Goal: Find specific page/section: Find specific page/section

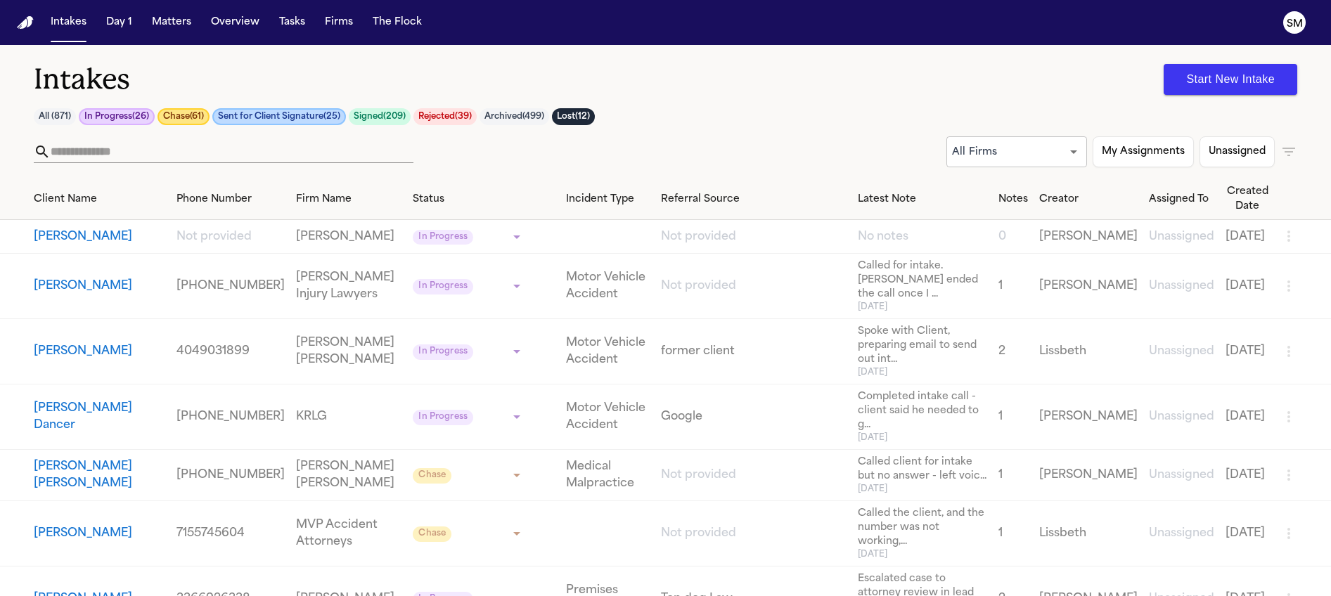
click at [802, 94] on div "Intakes Start New Intake" at bounding box center [665, 79] width 1263 height 35
click at [1289, 153] on icon "button" at bounding box center [1288, 151] width 17 height 17
click at [872, 595] on div at bounding box center [665, 596] width 1331 height 0
click at [179, 20] on button "Matters" at bounding box center [171, 22] width 51 height 25
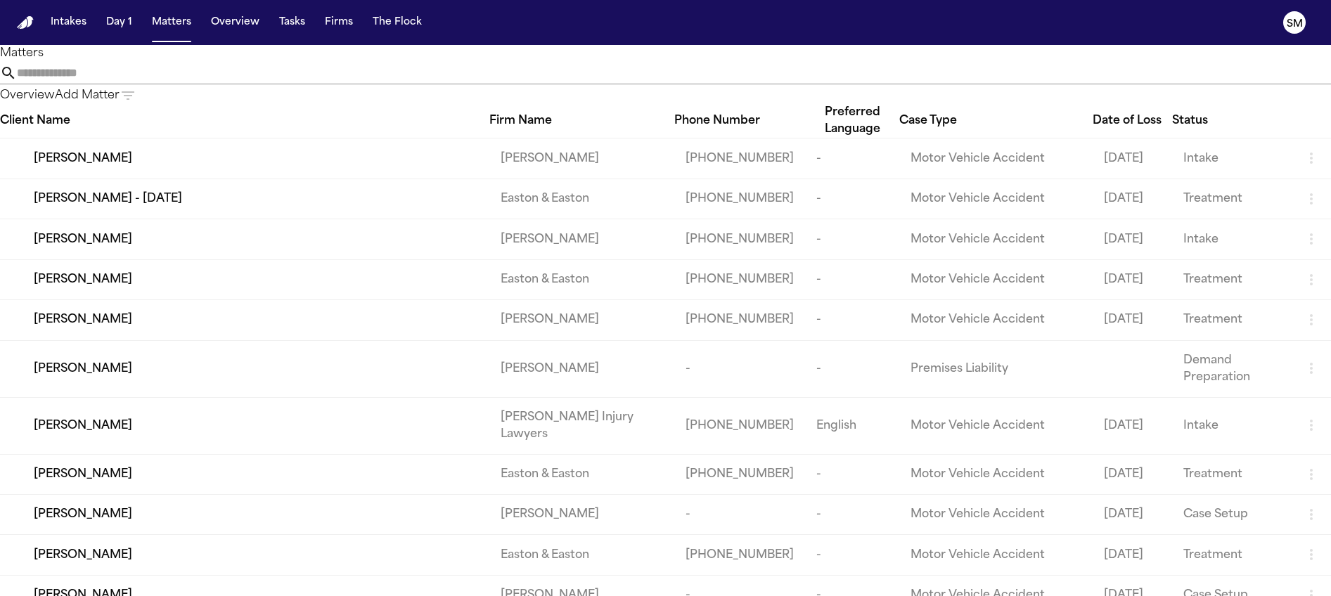
click at [818, 84] on input "text" at bounding box center [674, 73] width 1314 height 22
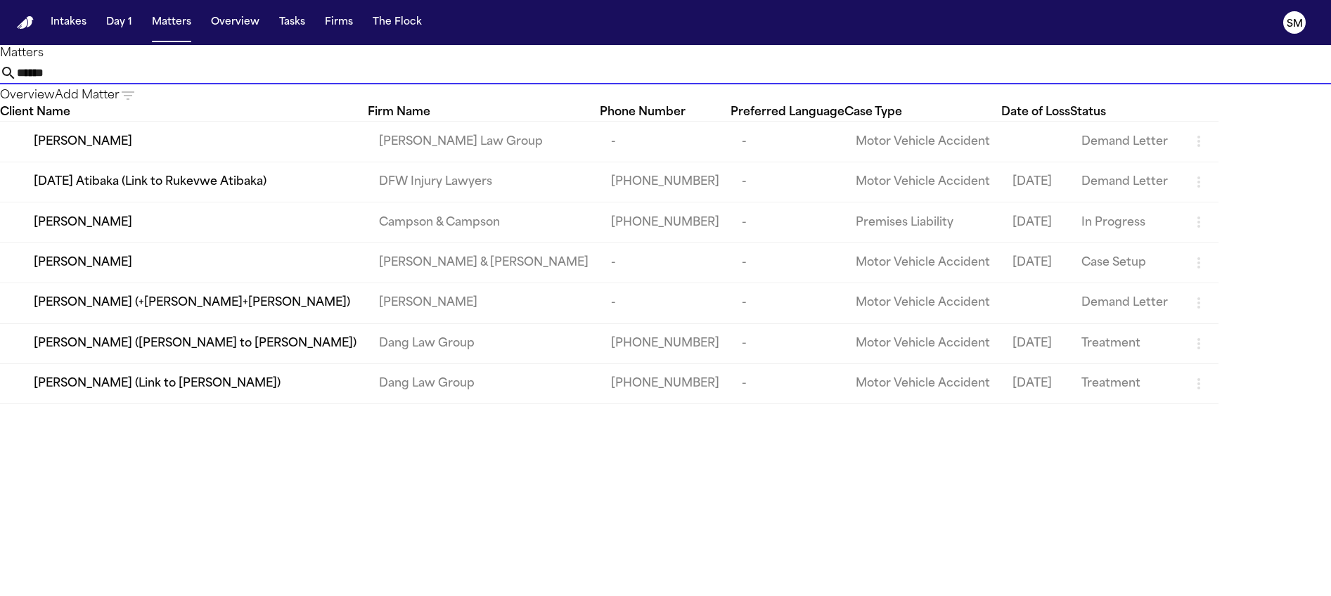
type input "******"
click at [136, 87] on icon "button" at bounding box center [127, 95] width 17 height 17
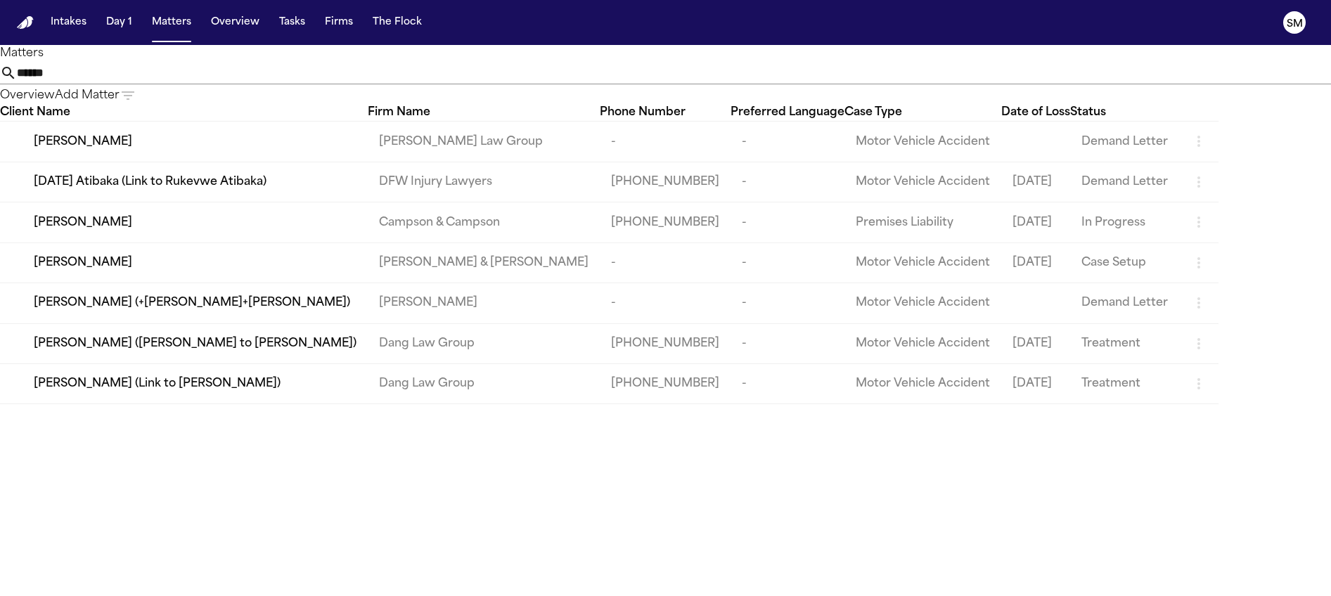
type input "***"
drag, startPoint x: 813, startPoint y: 67, endPoint x: 768, endPoint y: 78, distance: 45.7
click at [813, 595] on div at bounding box center [665, 596] width 1331 height 0
click at [763, 80] on input "******" at bounding box center [674, 73] width 1314 height 22
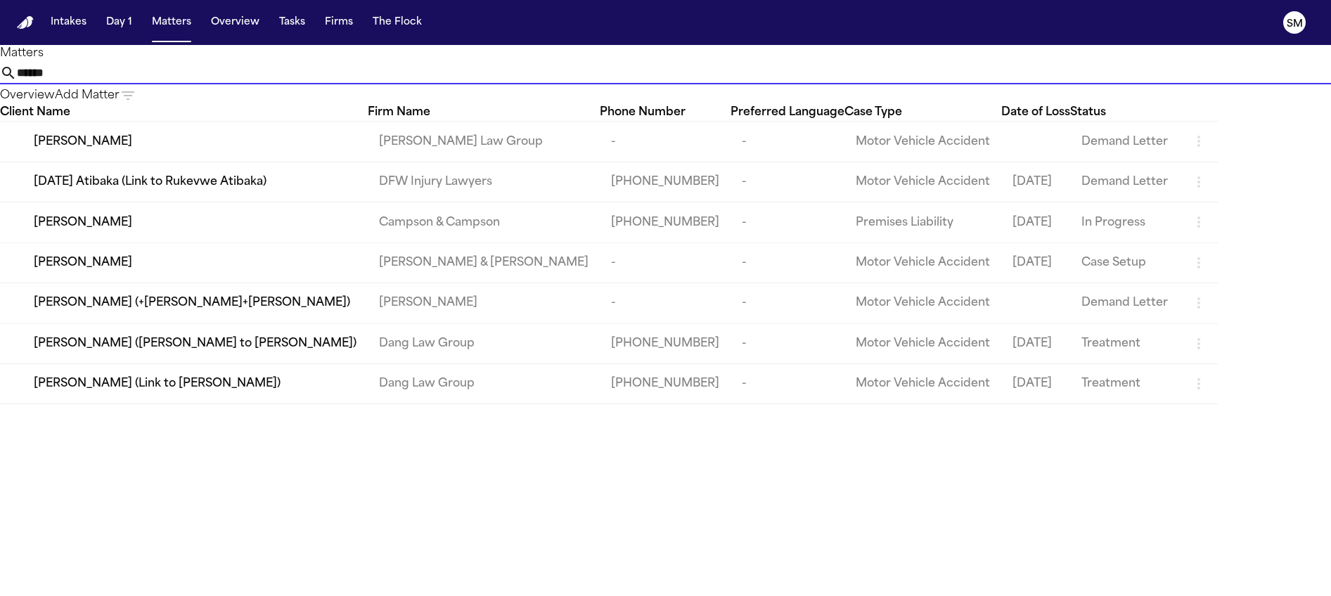
click at [734, 82] on input "******" at bounding box center [674, 73] width 1314 height 22
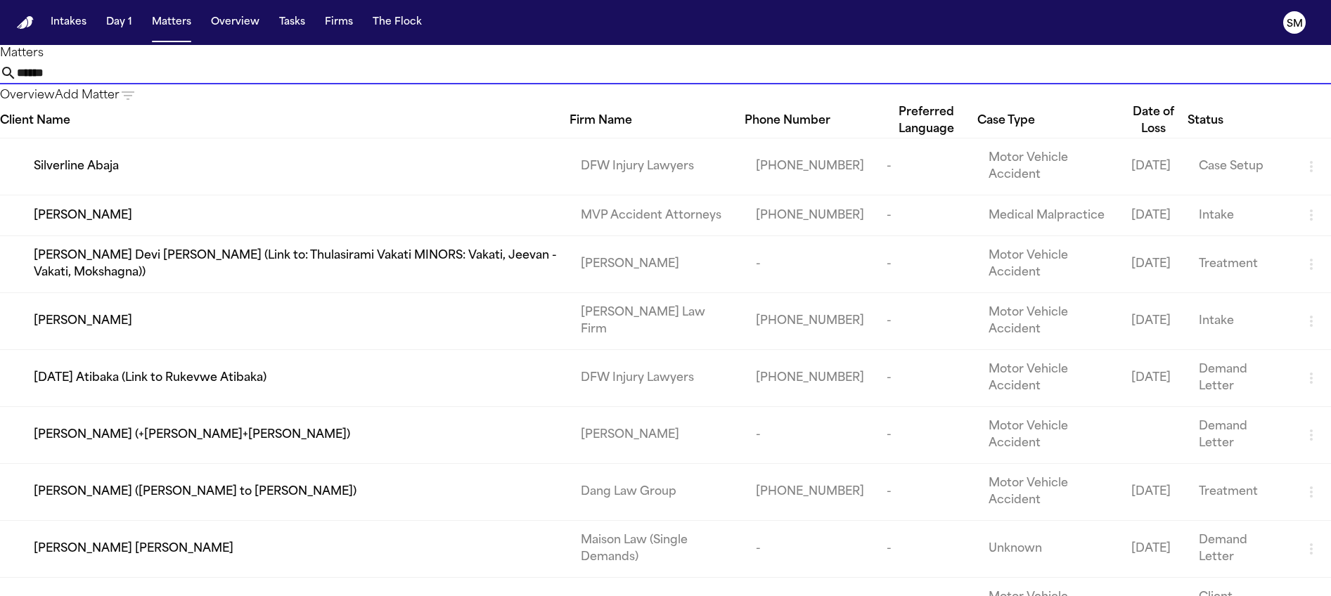
type input "******"
click at [117, 224] on span "[PERSON_NAME]" at bounding box center [83, 215] width 98 height 17
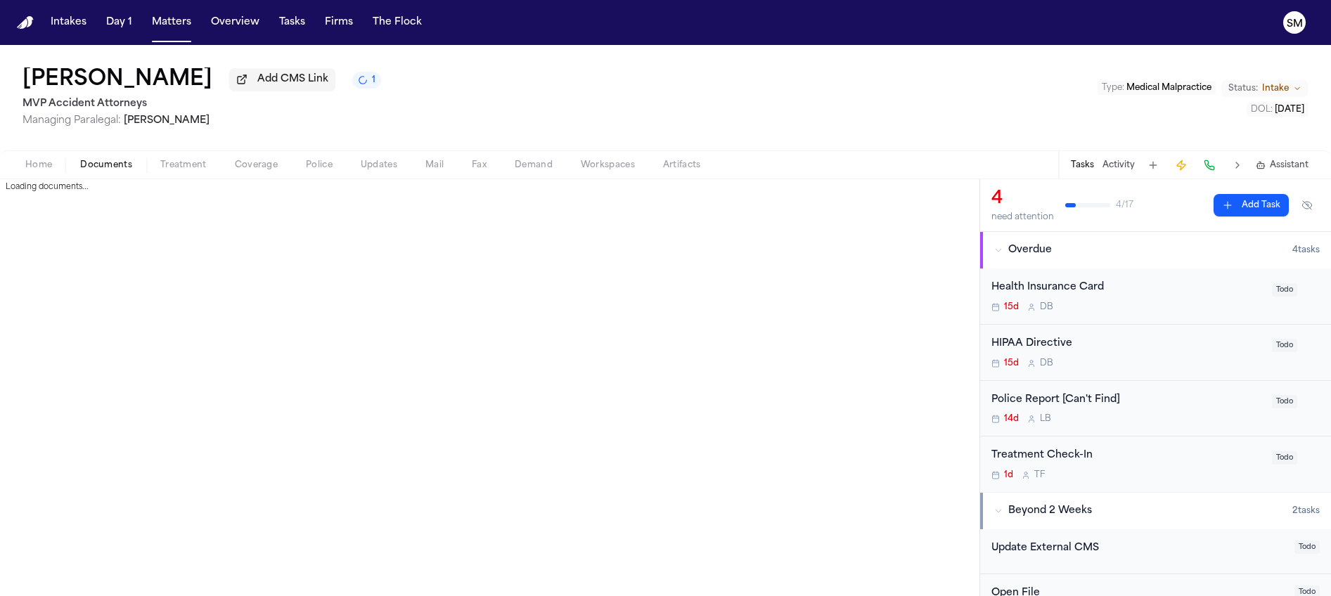
click at [122, 171] on span "Documents" at bounding box center [106, 165] width 52 height 11
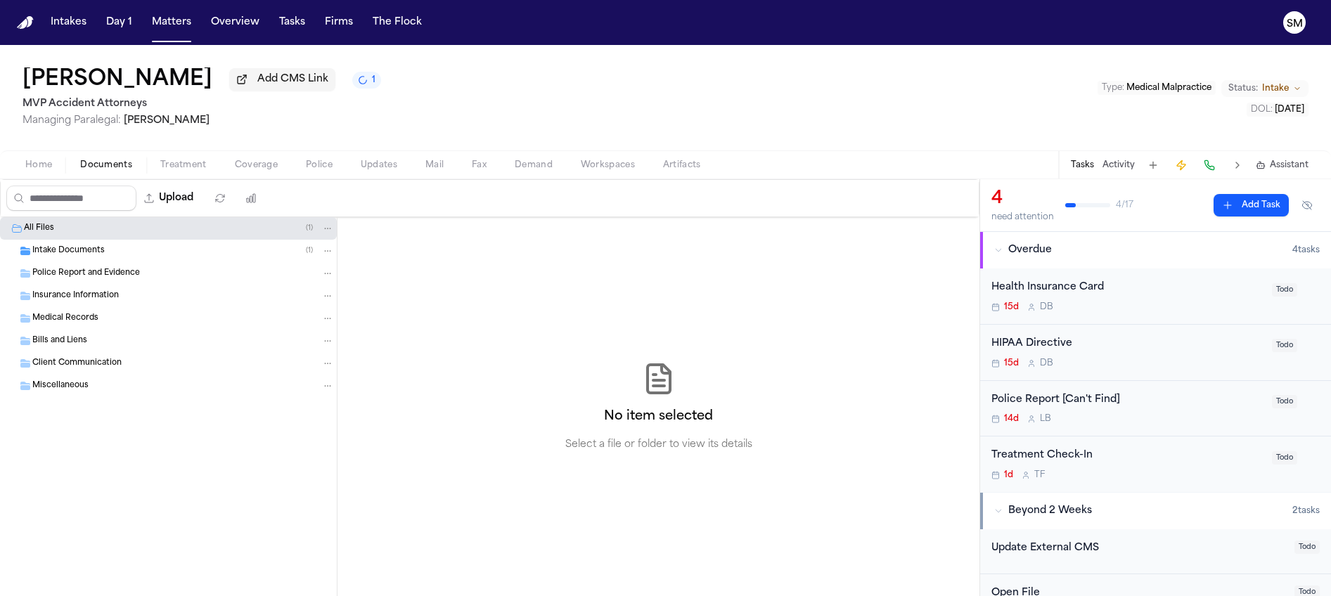
click at [98, 375] on div "Client Communication" at bounding box center [168, 363] width 337 height 22
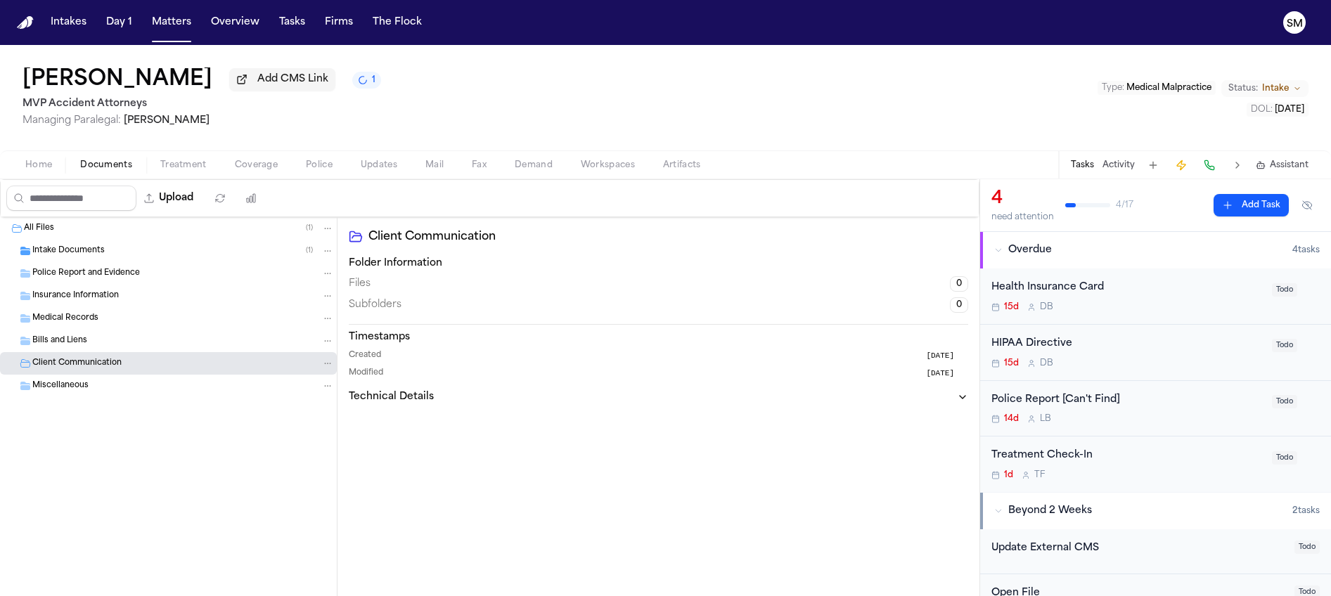
click at [84, 346] on span "Bills and Liens" at bounding box center [59, 341] width 55 height 12
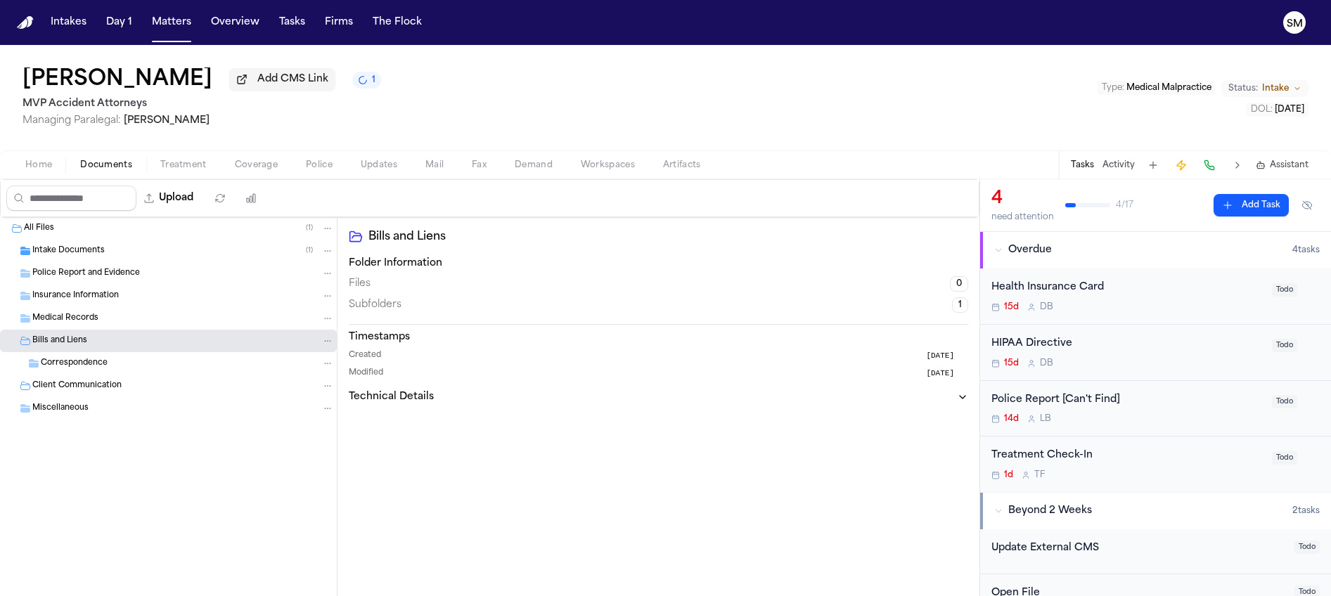
click at [82, 321] on span "Medical Records" at bounding box center [65, 319] width 66 height 12
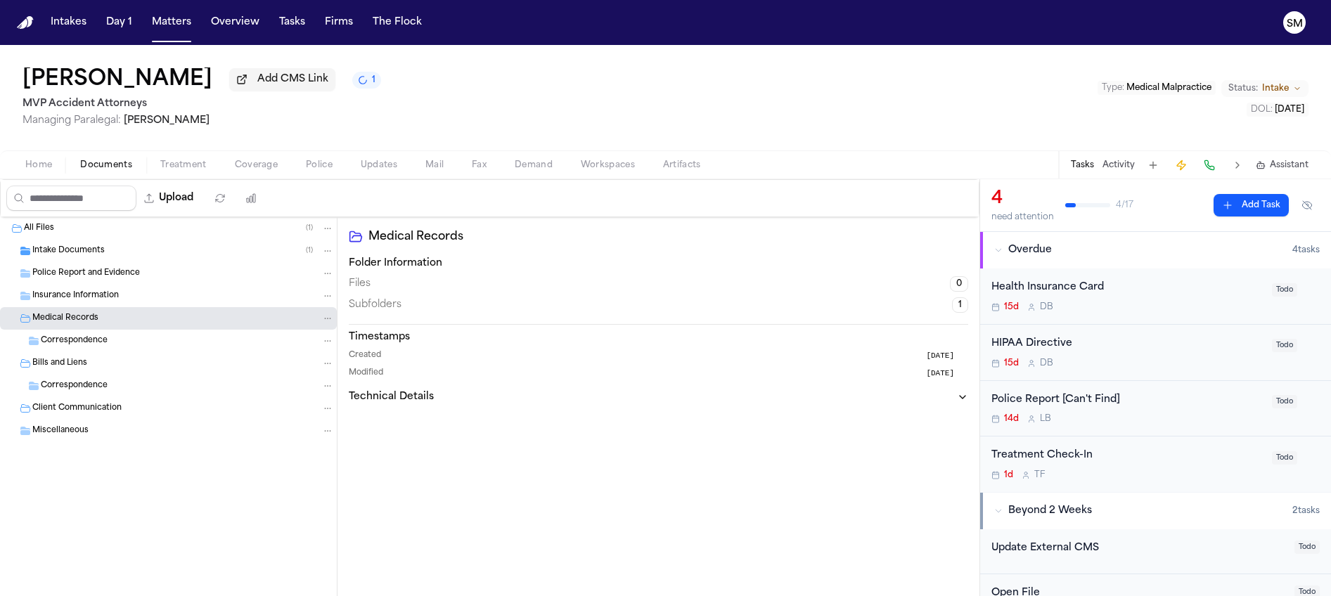
click at [84, 336] on div "Correspondence" at bounding box center [168, 341] width 337 height 22
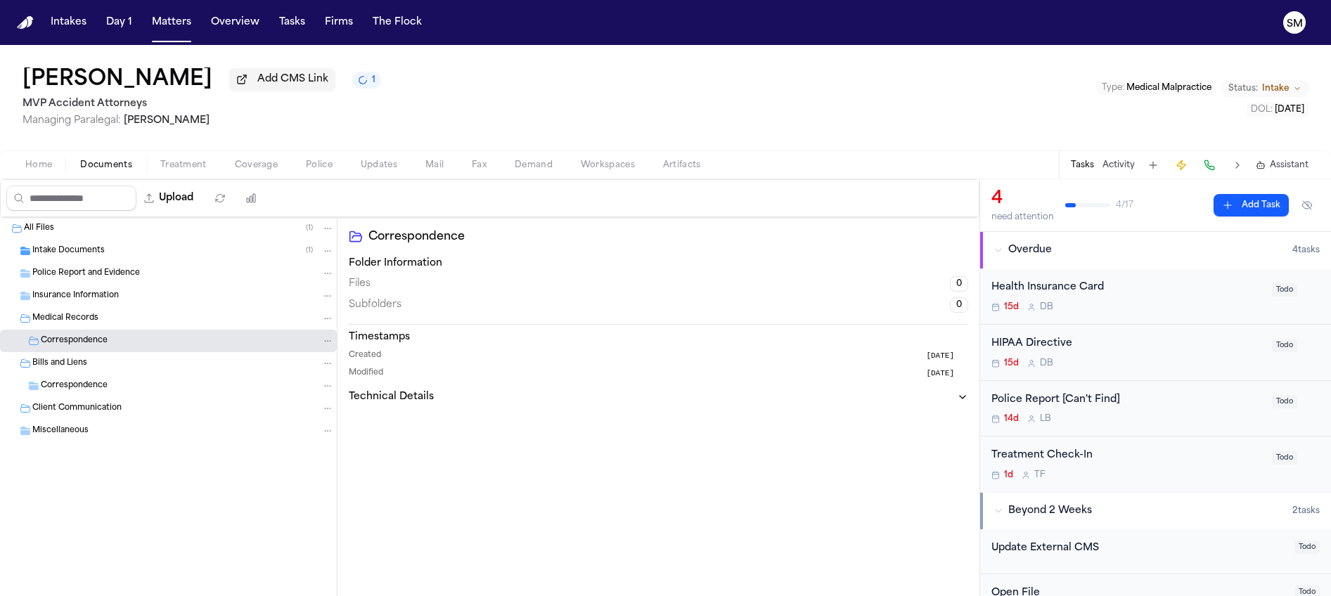
click at [86, 363] on div "Bills and Liens" at bounding box center [183, 363] width 302 height 13
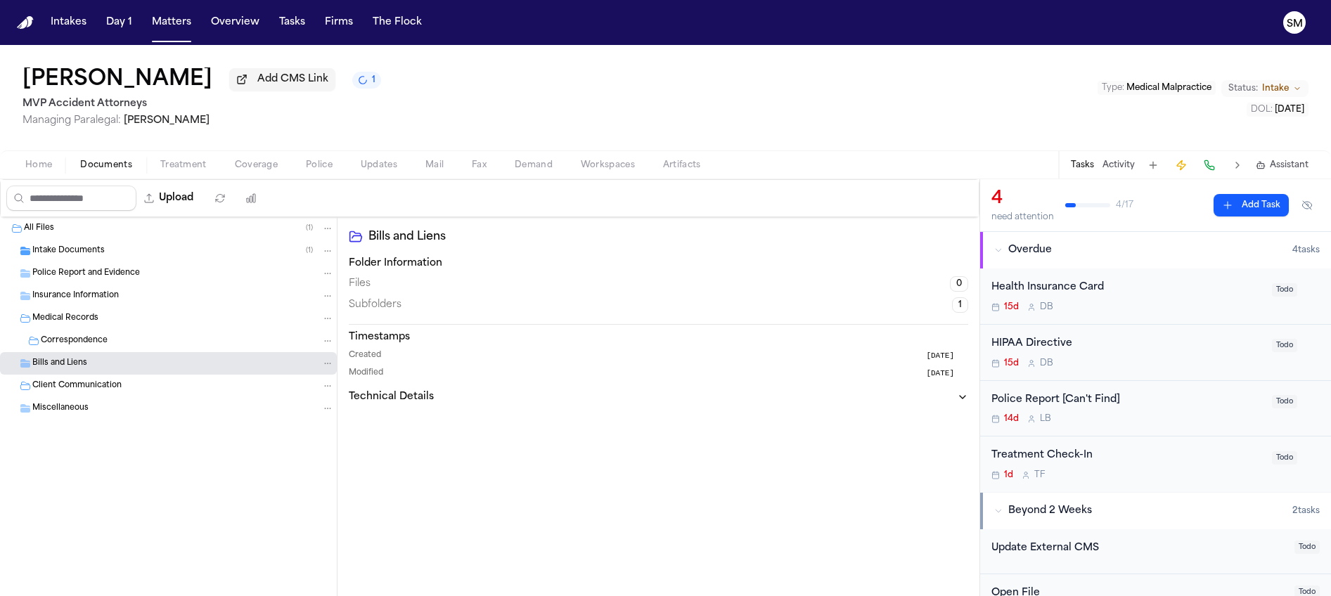
click at [91, 249] on span "Intake Documents" at bounding box center [68, 251] width 72 height 12
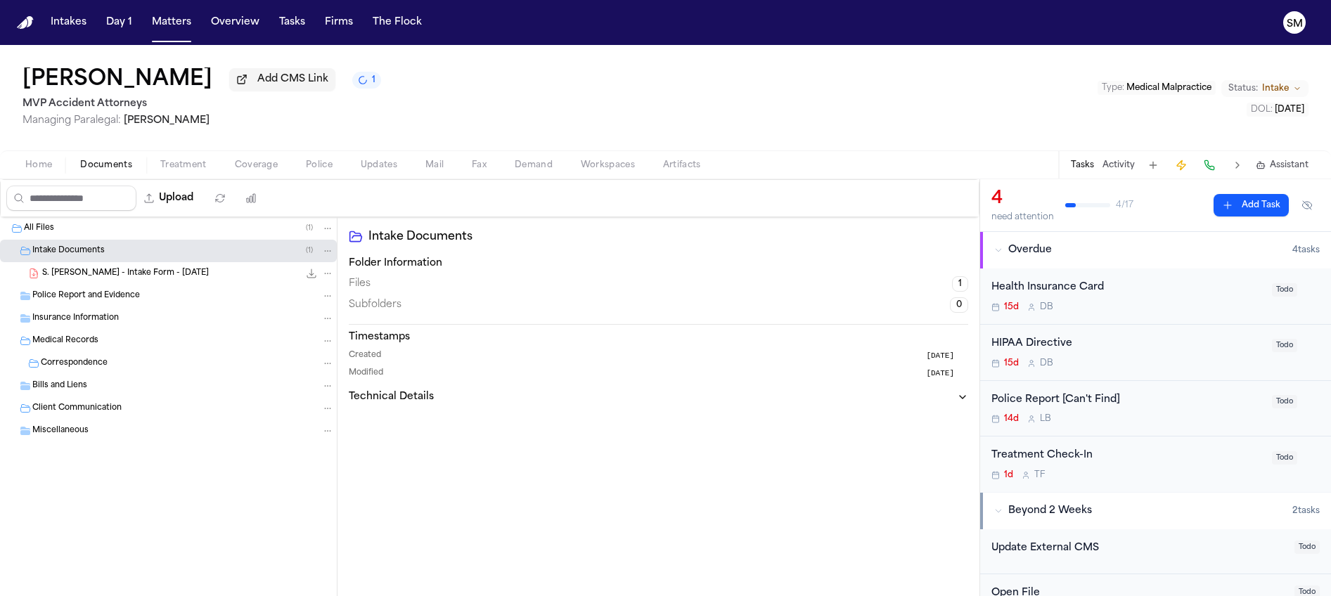
click at [95, 302] on span "Police Report and Evidence" at bounding box center [86, 296] width 108 height 12
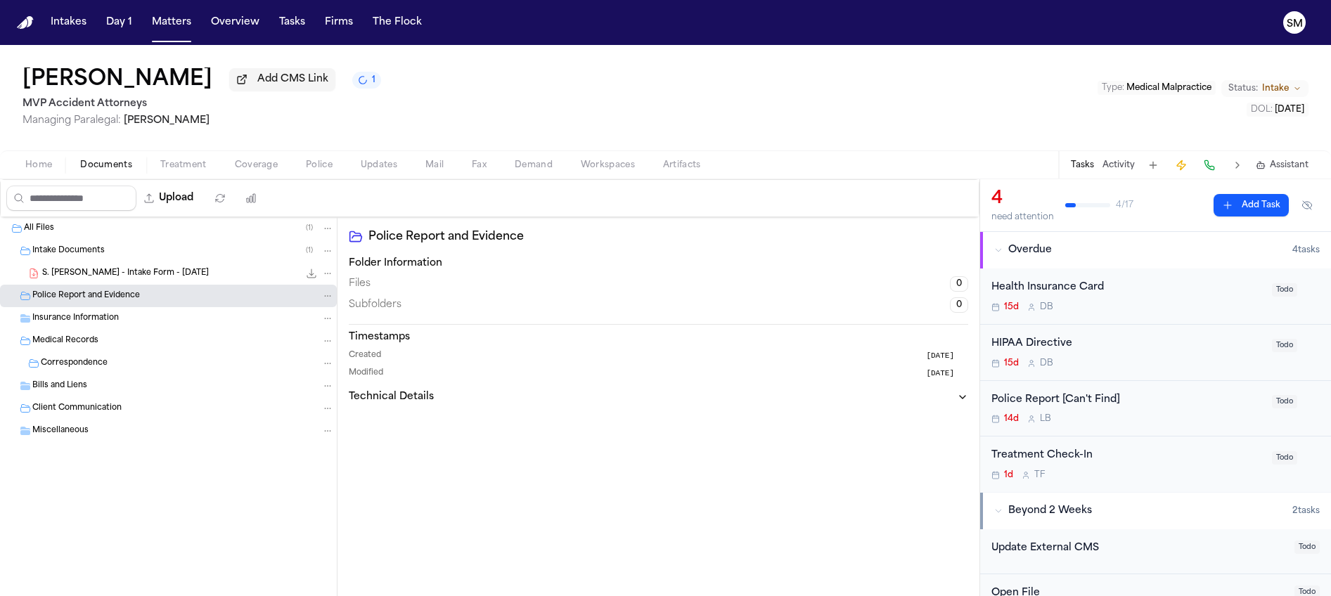
click at [95, 323] on span "Insurance Information" at bounding box center [75, 319] width 86 height 12
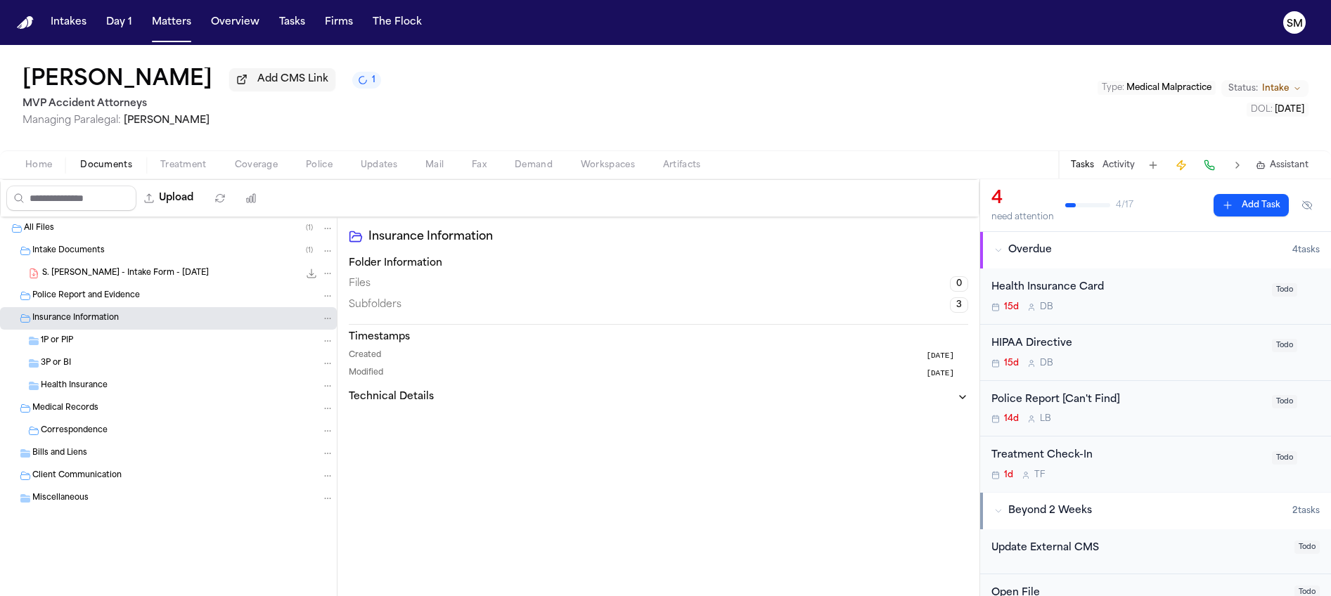
click at [96, 408] on span "Medical Records" at bounding box center [65, 409] width 66 height 12
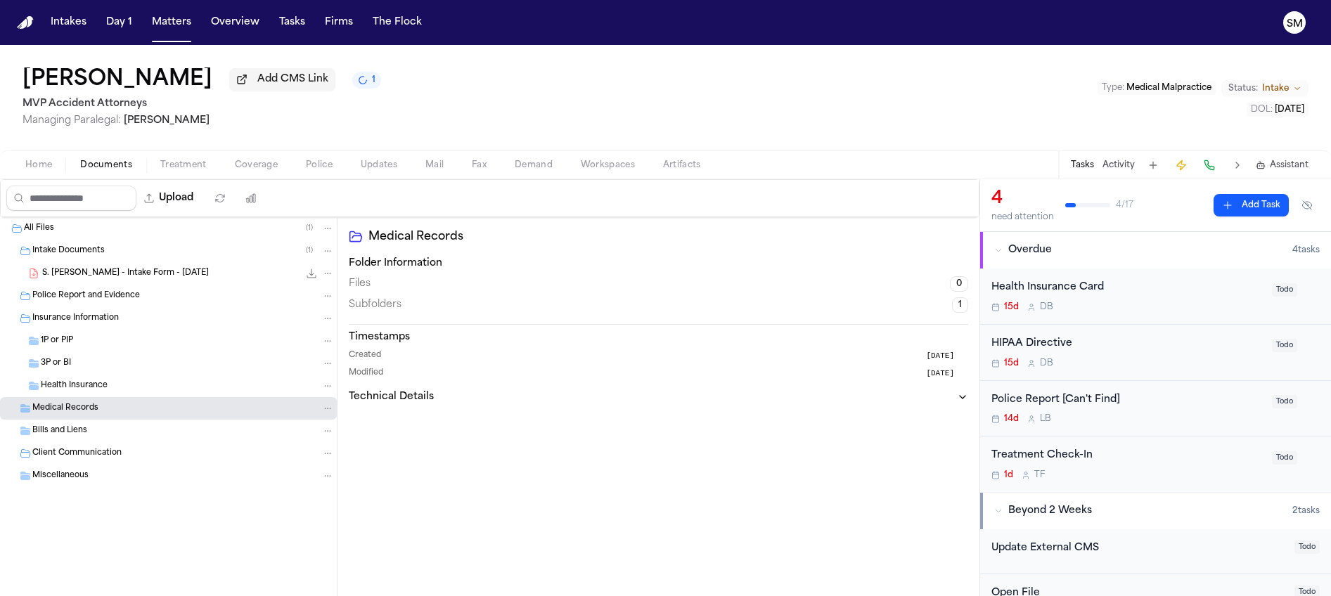
click at [114, 437] on div "Bills and Liens" at bounding box center [183, 431] width 302 height 13
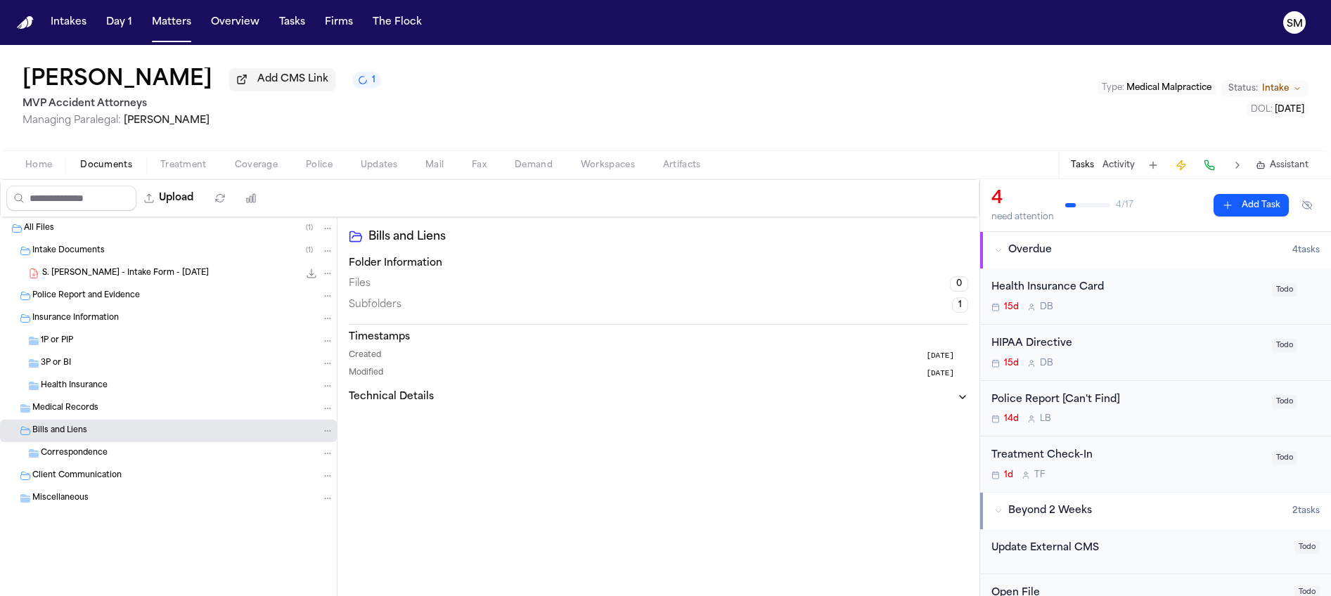
click at [129, 464] on div "Correspondence" at bounding box center [168, 453] width 337 height 22
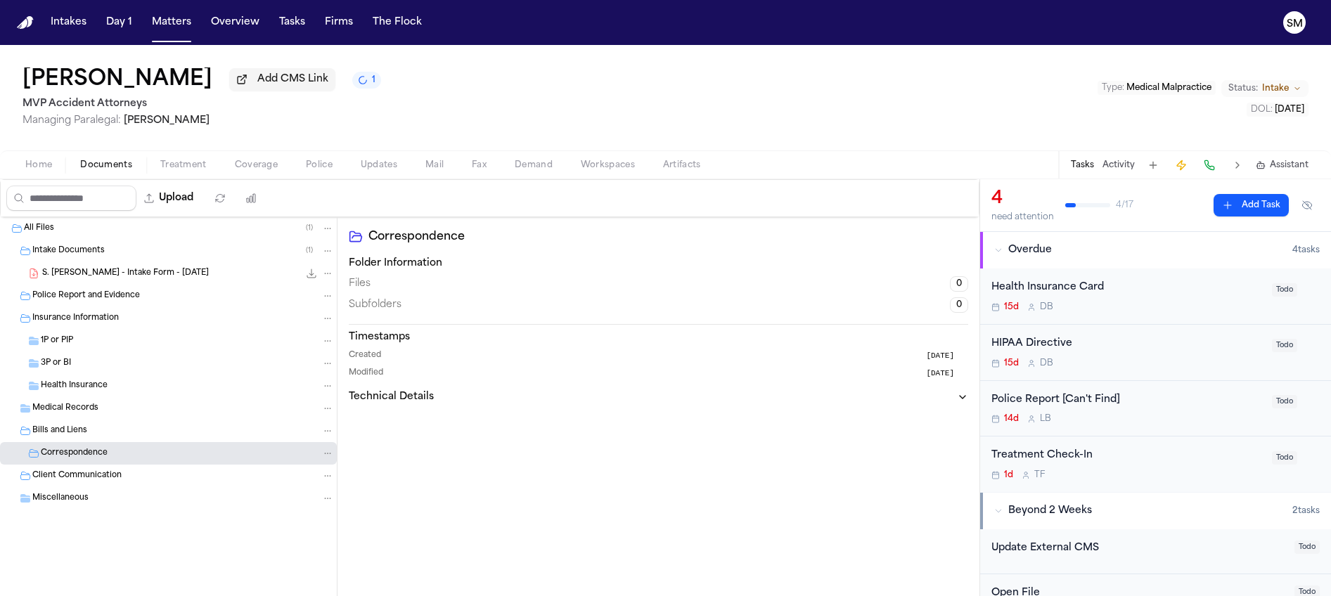
click at [129, 480] on div "Client Communication" at bounding box center [183, 476] width 302 height 13
click at [123, 500] on div "Miscellaneous" at bounding box center [183, 498] width 302 height 13
